Goal: Communication & Community: Ask a question

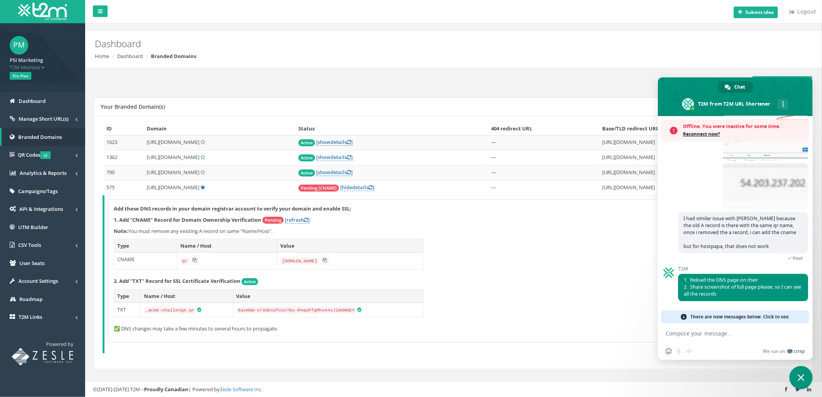
scroll to position [2714, 0]
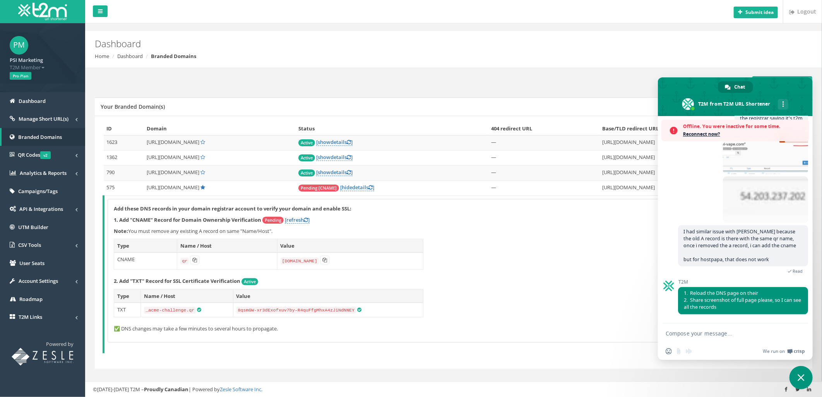
click at [709, 338] on form at bounding box center [727, 333] width 122 height 21
click at [705, 334] on textarea "Compose your message..." at bounding box center [727, 333] width 122 height 7
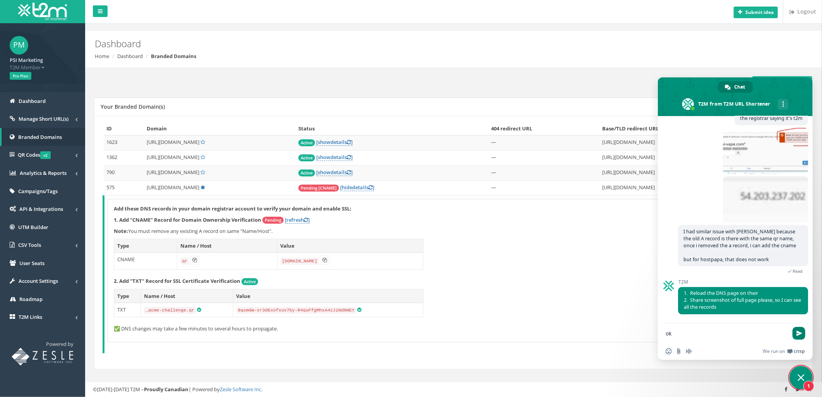
type textarea "ok"
click at [798, 335] on span "Send" at bounding box center [799, 333] width 6 height 6
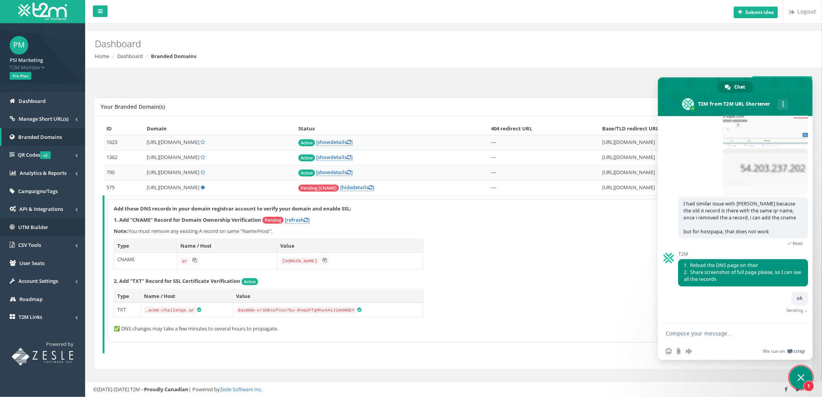
scroll to position [2709, 0]
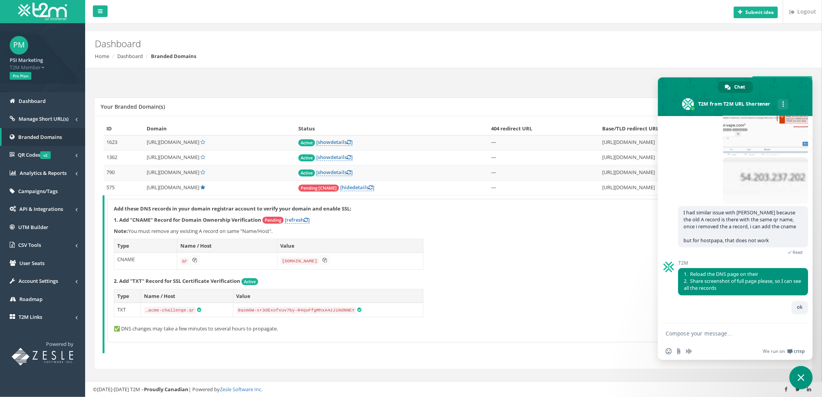
click at [706, 338] on form at bounding box center [727, 333] width 122 height 21
click at [703, 332] on textarea "Compose your message..." at bounding box center [727, 333] width 122 height 7
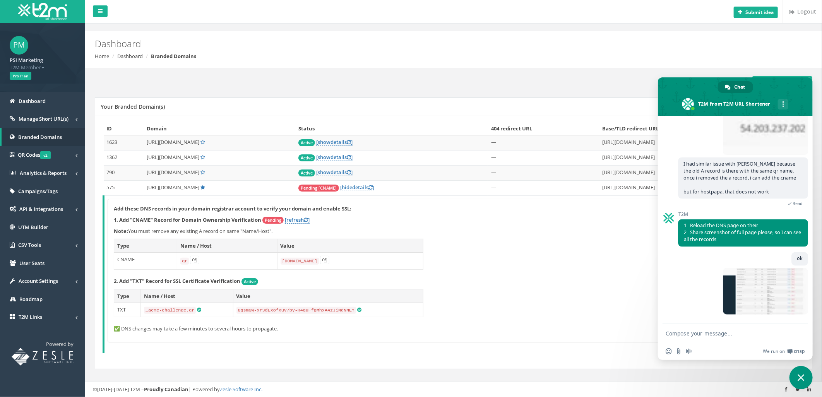
scroll to position [2757, 0]
click at [725, 337] on textarea "Compose your message..." at bounding box center [727, 333] width 122 height 7
click at [475, 257] on div "Add these DNS records in your domain registrar account to verify your domain an…" at bounding box center [454, 270] width 693 height 143
click at [566, 248] on div "Add these DNS records in your domain registrar account to verify your domain an…" at bounding box center [454, 270] width 693 height 143
